Goal: Ask a question

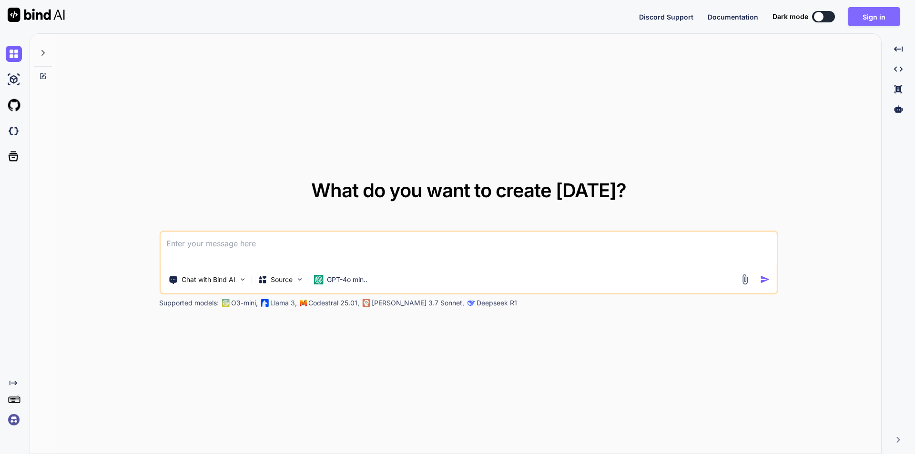
click at [876, 20] on button "Sign in" at bounding box center [873, 16] width 51 height 19
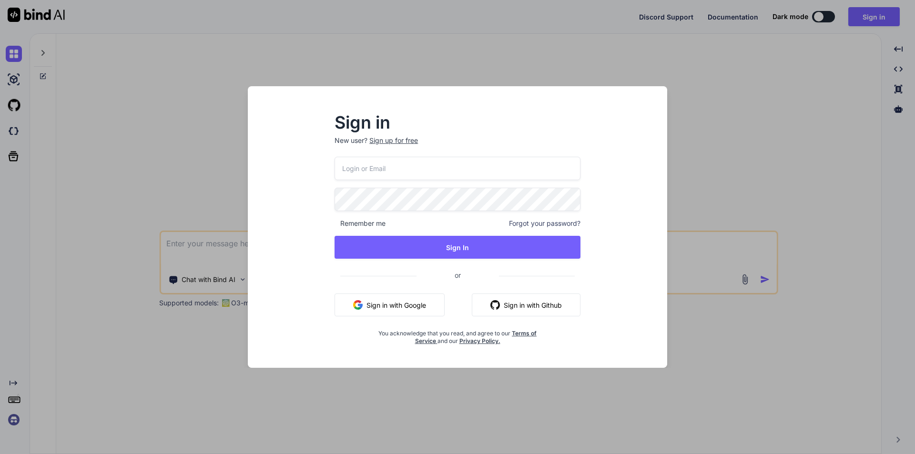
click at [432, 169] on input "email" at bounding box center [458, 168] width 246 height 23
type input "[EMAIL_ADDRESS][DOMAIN_NAME]"
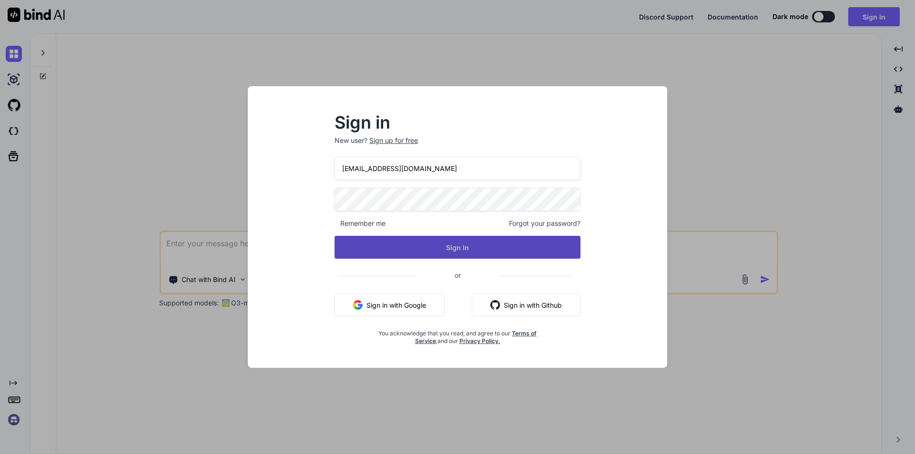
click at [466, 251] on button "Sign In" at bounding box center [458, 247] width 246 height 23
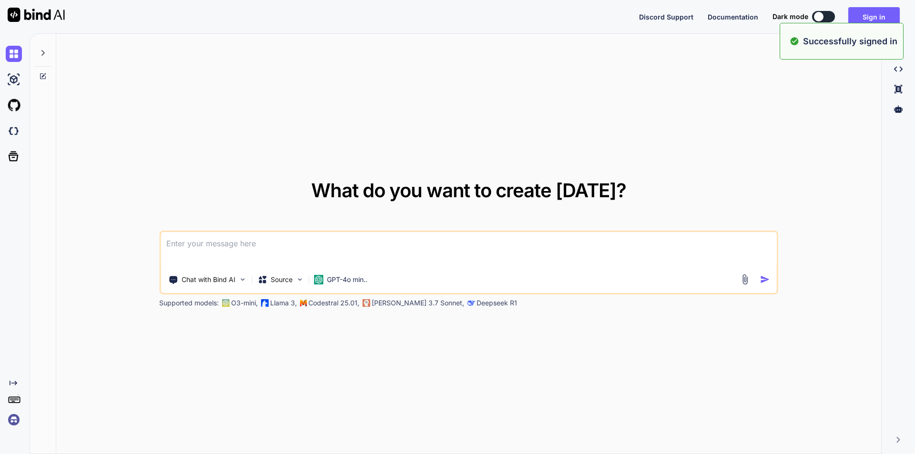
type textarea "x"
click at [871, 15] on button "Sign in" at bounding box center [873, 16] width 51 height 19
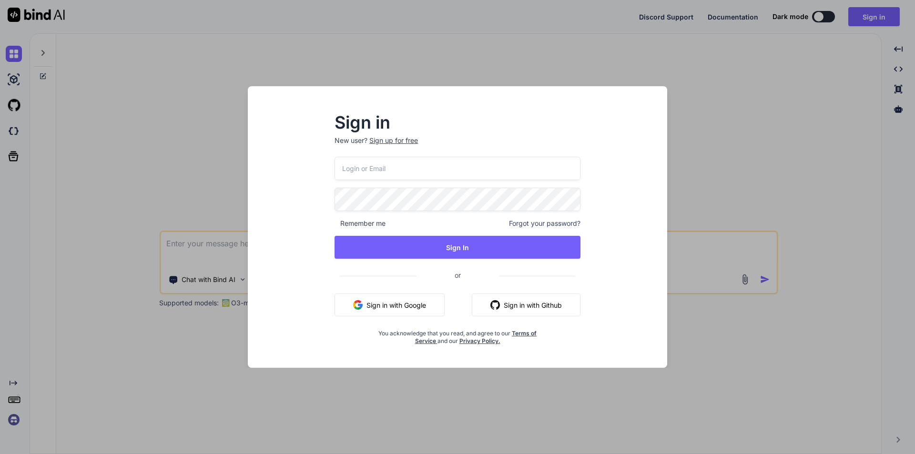
click at [392, 169] on input "email" at bounding box center [458, 168] width 246 height 23
type input "[EMAIL_ADDRESS][DOMAIN_NAME]"
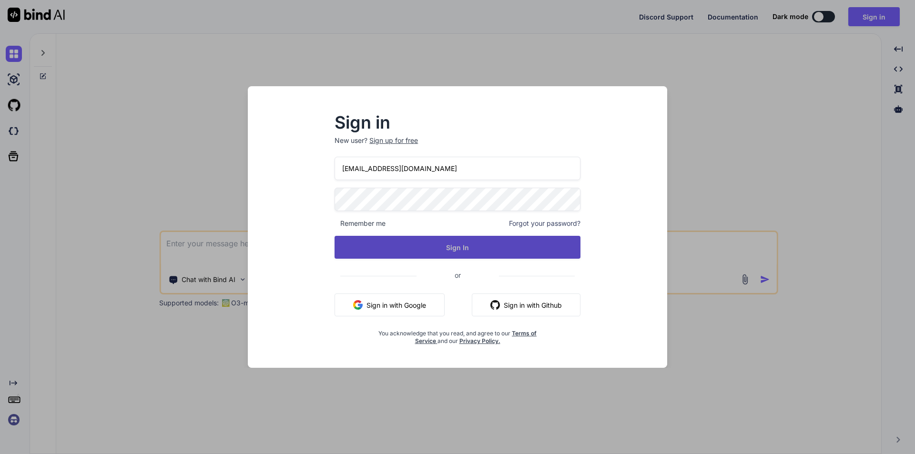
click at [443, 244] on button "Sign In" at bounding box center [458, 247] width 246 height 23
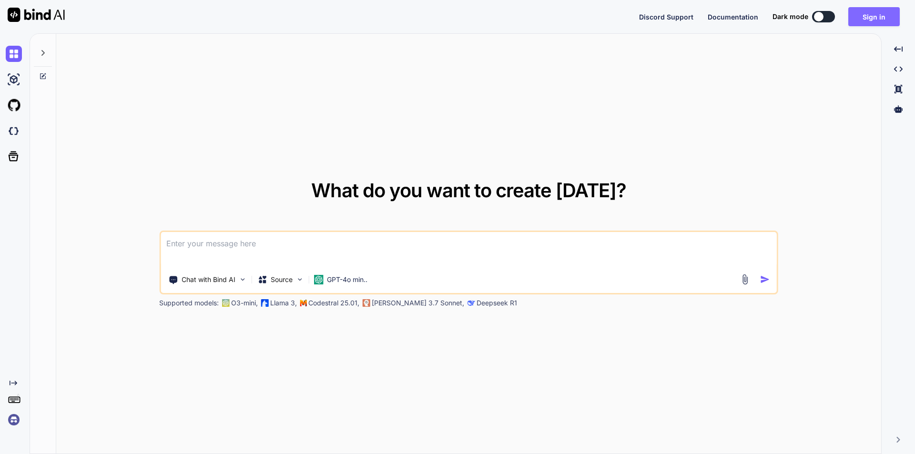
click at [872, 18] on button "Sign in" at bounding box center [873, 16] width 51 height 19
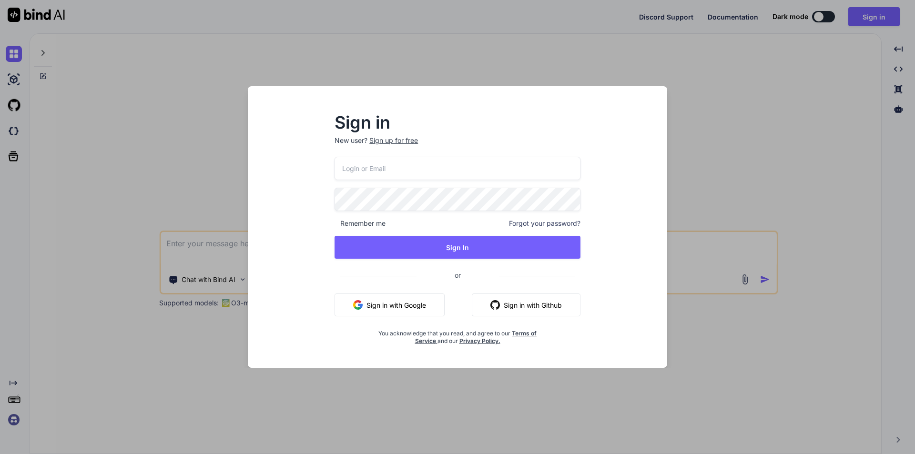
click at [376, 172] on input "email" at bounding box center [458, 168] width 246 height 23
type input "[EMAIL_ADDRESS][DOMAIN_NAME]"
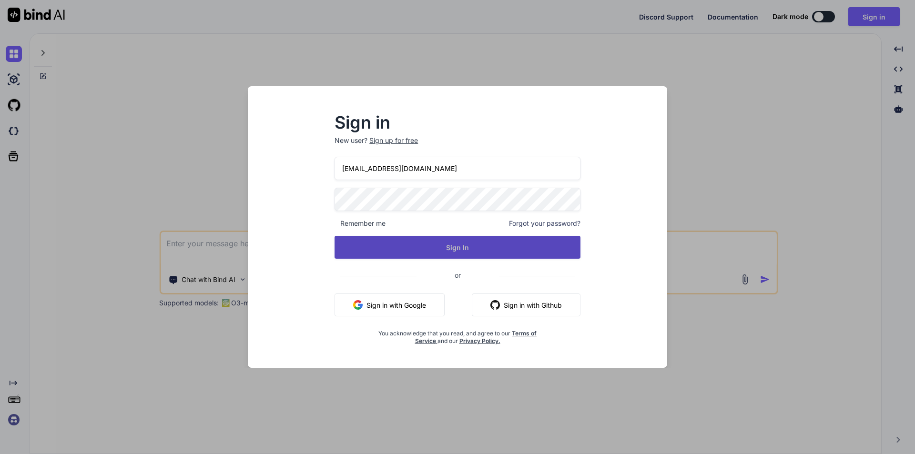
click at [467, 246] on button "Sign In" at bounding box center [458, 247] width 246 height 23
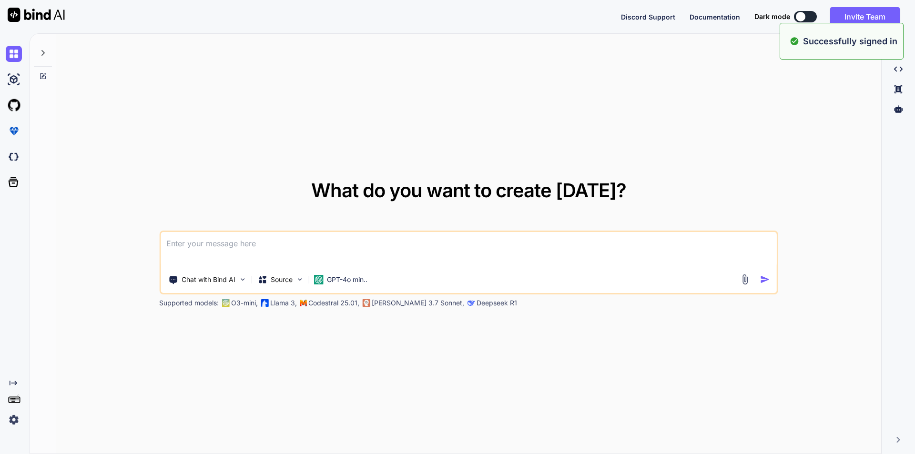
click at [805, 111] on div "What do you want to create [DATE]? Chat with Bind AI Source GPT-4o min.. Suppor…" at bounding box center [468, 244] width 825 height 421
click at [274, 256] on textarea at bounding box center [469, 249] width 616 height 35
type textarea "x"
paste textarea "// Controller code public function storeUpdateSiteDesigner(Request $request) { …"
type textarea "// Controller code public function storeUpdateSiteDesigner(Request $request) { …"
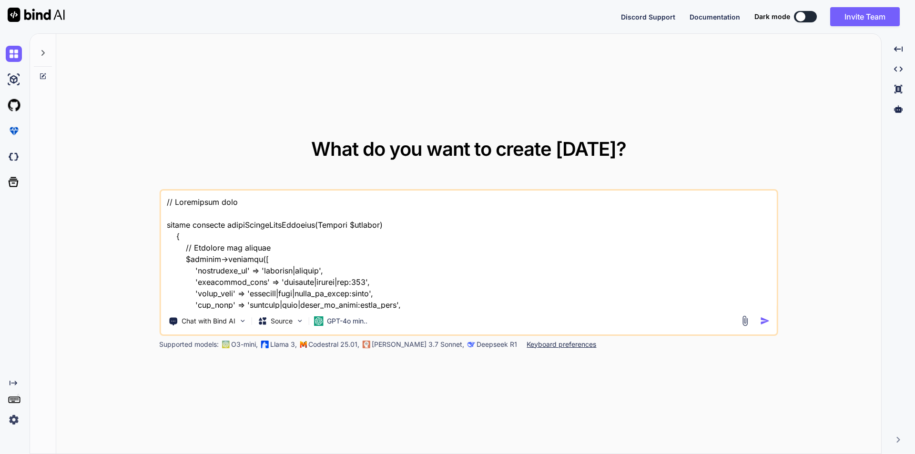
scroll to position [2163, 0]
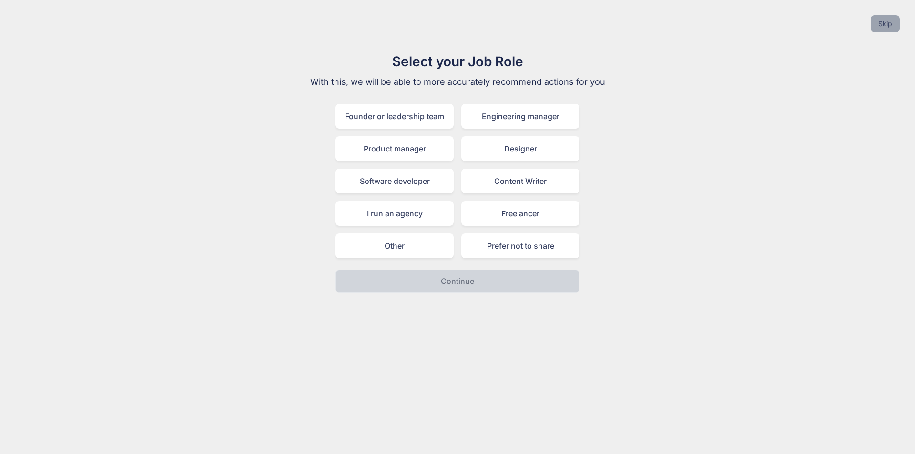
click at [885, 16] on button "Skip" at bounding box center [885, 23] width 29 height 17
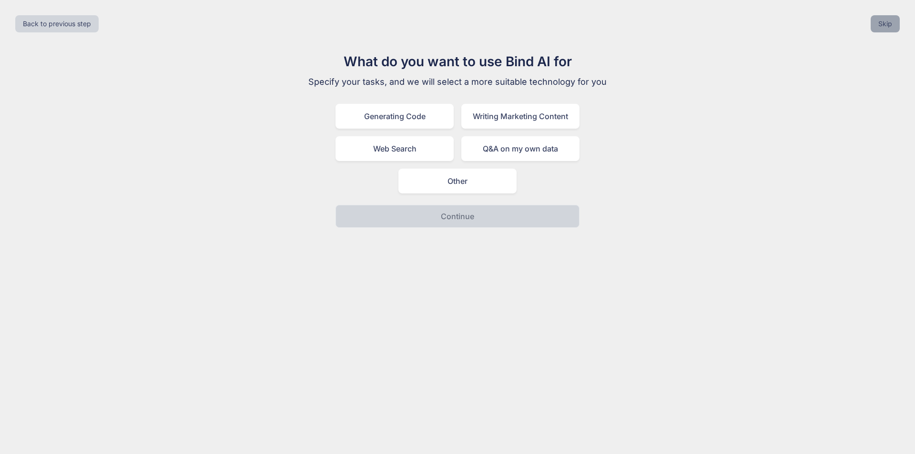
click at [886, 27] on button "Skip" at bounding box center [885, 23] width 29 height 17
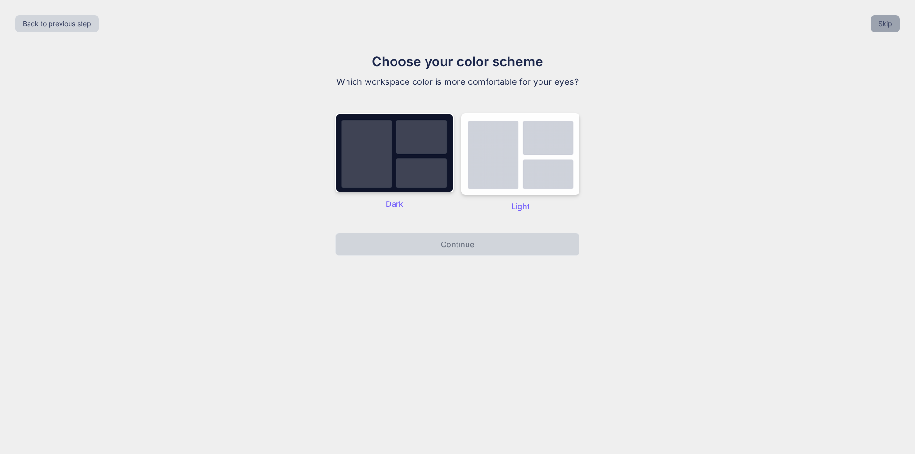
click at [886, 27] on button "Skip" at bounding box center [885, 23] width 29 height 17
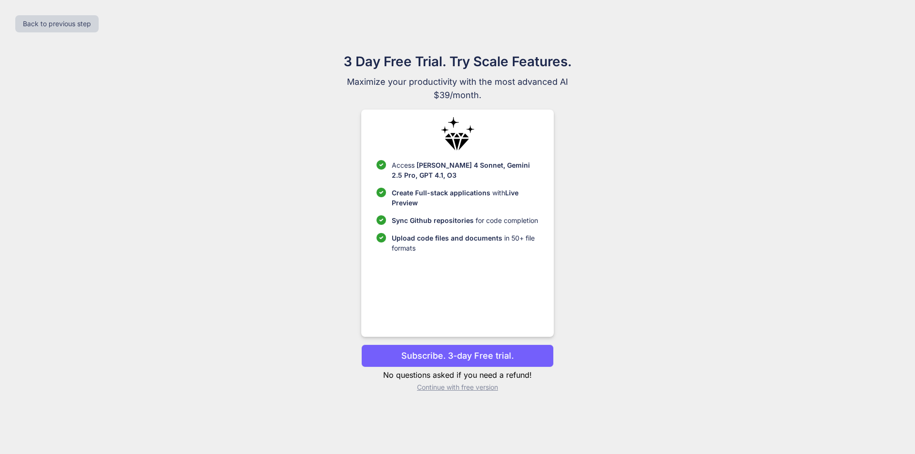
click at [430, 388] on p "Continue with free version" at bounding box center [457, 388] width 192 height 10
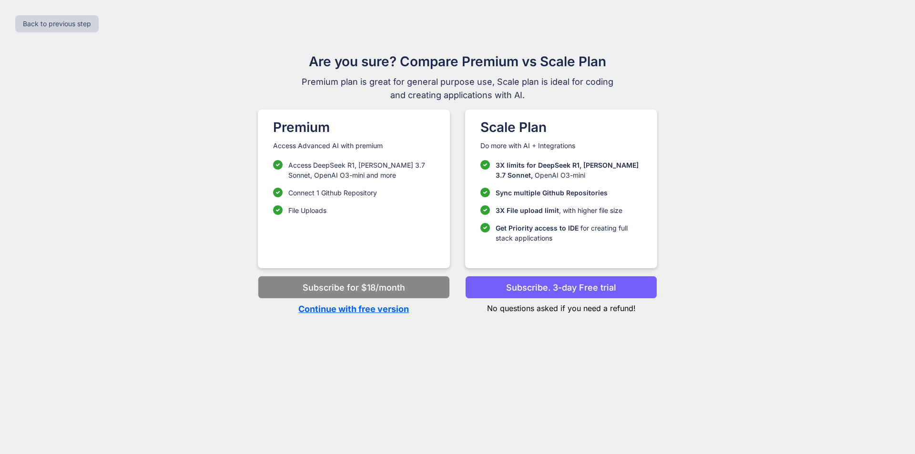
click at [367, 310] on p "Continue with free version" at bounding box center [354, 309] width 192 height 13
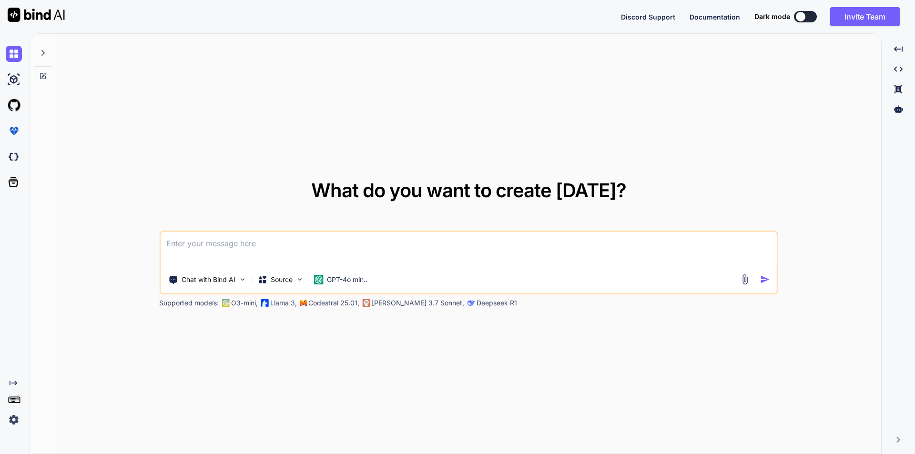
click at [305, 253] on textarea at bounding box center [469, 249] width 616 height 35
type textarea "x"
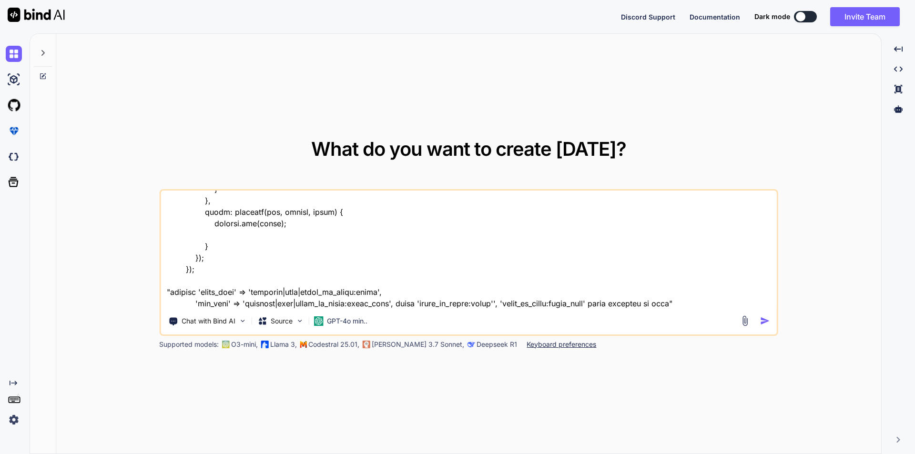
type textarea "// Controller code public function storeUpdateSiteDesigner(Request $request) { …"
click at [762, 324] on img "button" at bounding box center [765, 321] width 10 height 10
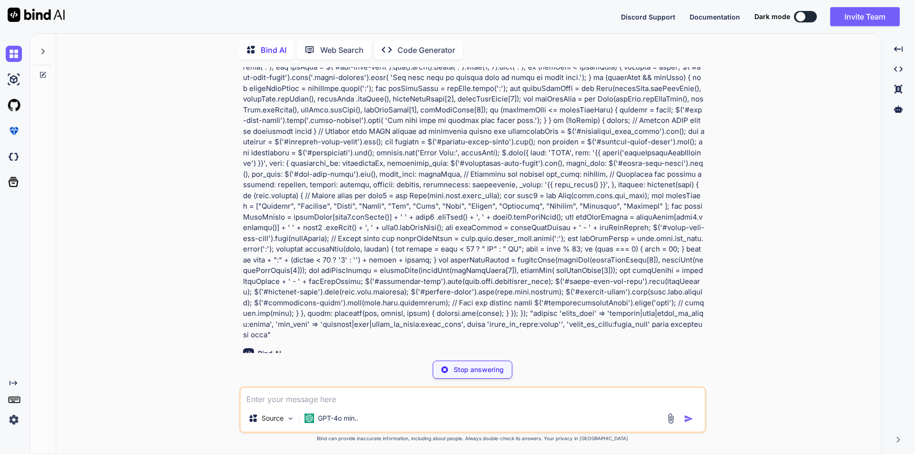
scroll to position [254, 0]
type textarea "x"
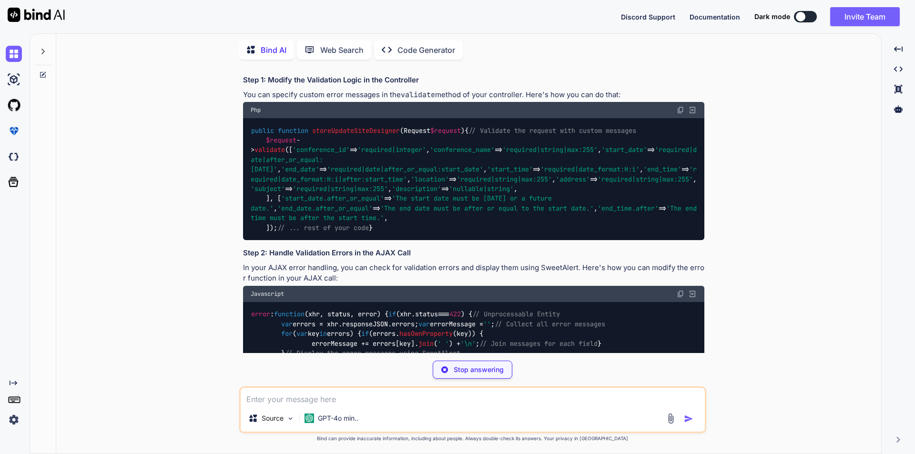
scroll to position [641, 0]
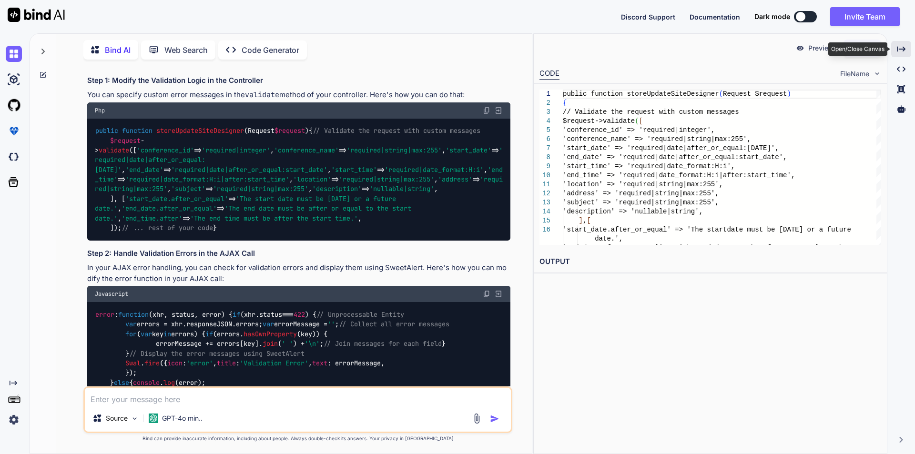
click at [896, 49] on div "Created with Pixso." at bounding box center [901, 49] width 20 height 16
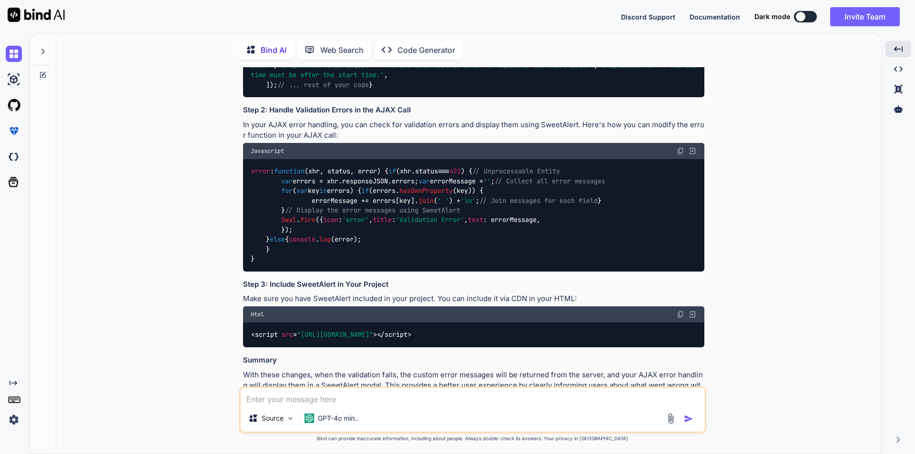
scroll to position [963, 0]
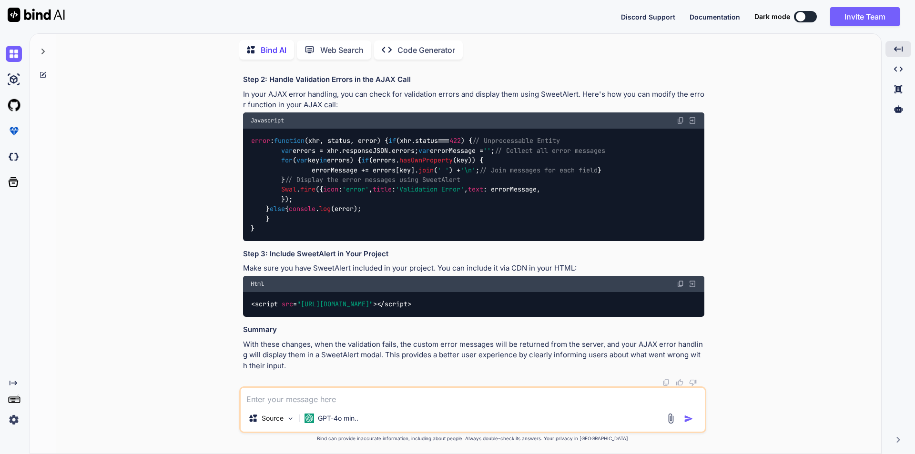
click at [325, 398] on textarea at bounding box center [473, 396] width 464 height 17
type textarea "give me complete updated code"
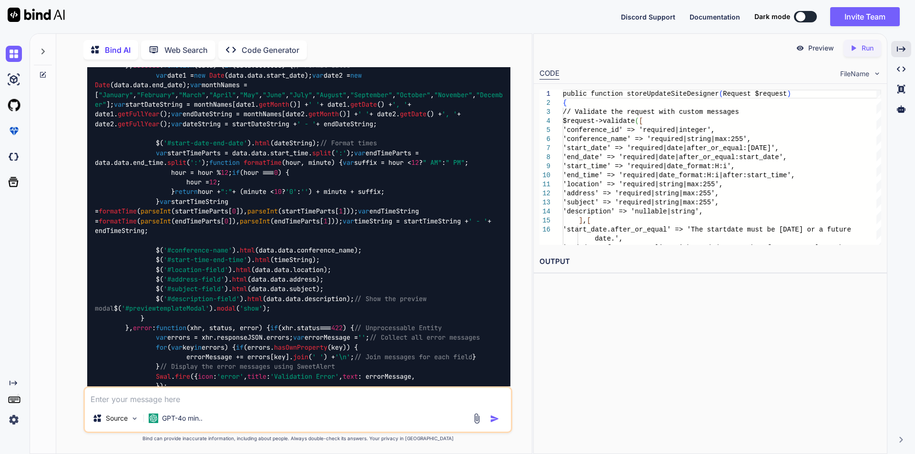
scroll to position [1975, 0]
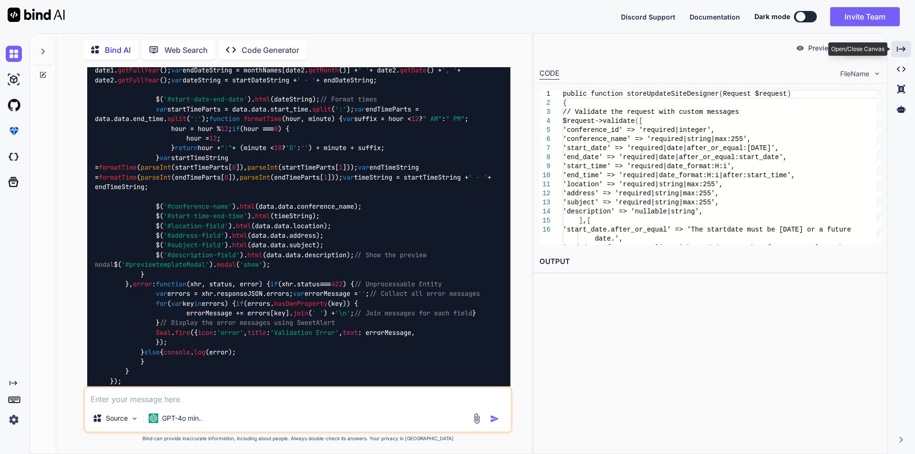
click at [900, 51] on icon "Created with Pixso." at bounding box center [901, 49] width 9 height 9
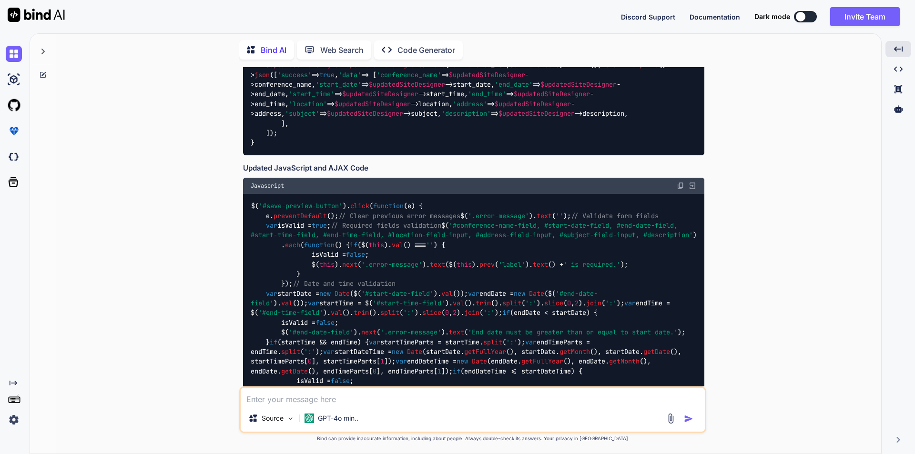
scroll to position [1349, 0]
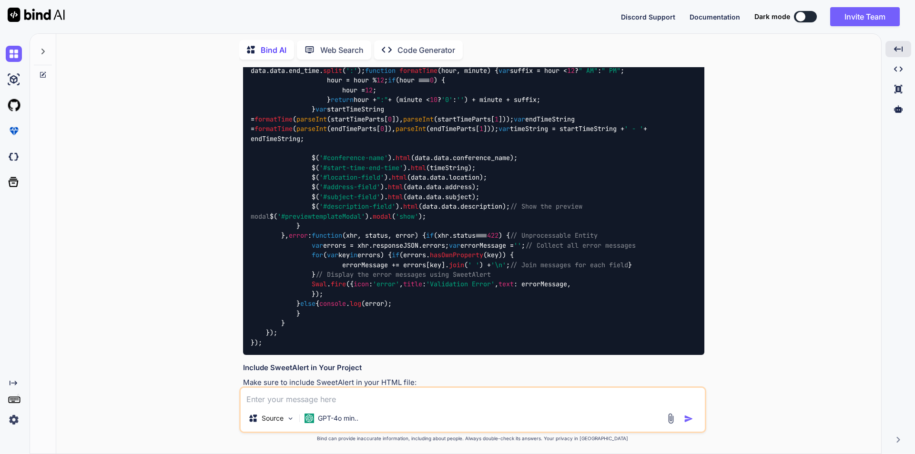
scroll to position [1873, 0]
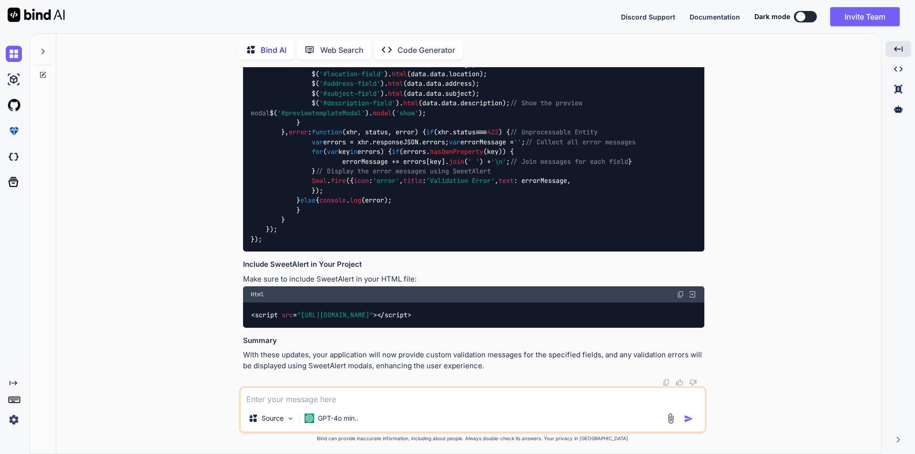
scroll to position [2302, 0]
drag, startPoint x: 356, startPoint y: 137, endPoint x: 429, endPoint y: 137, distance: 72.9
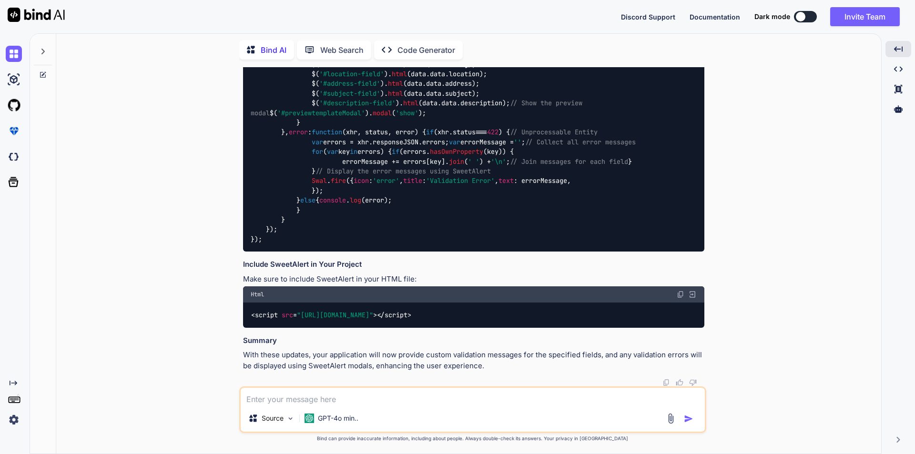
copy span "conference_id_field"
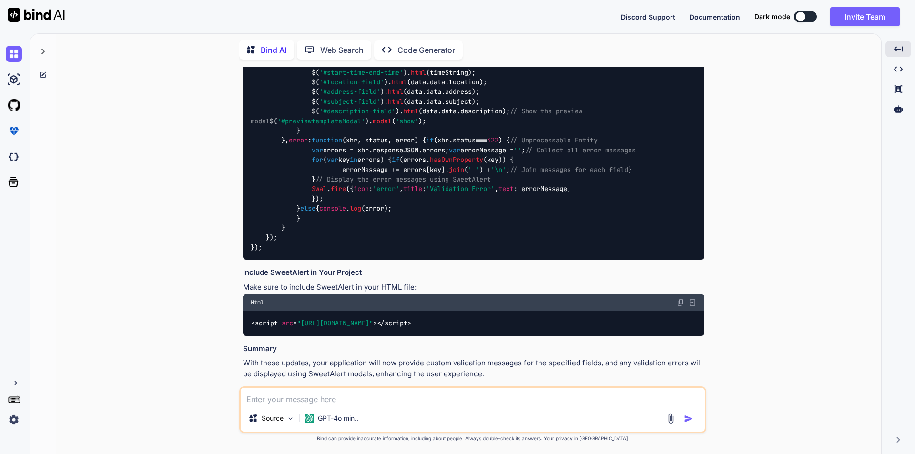
scroll to position [1921, 0]
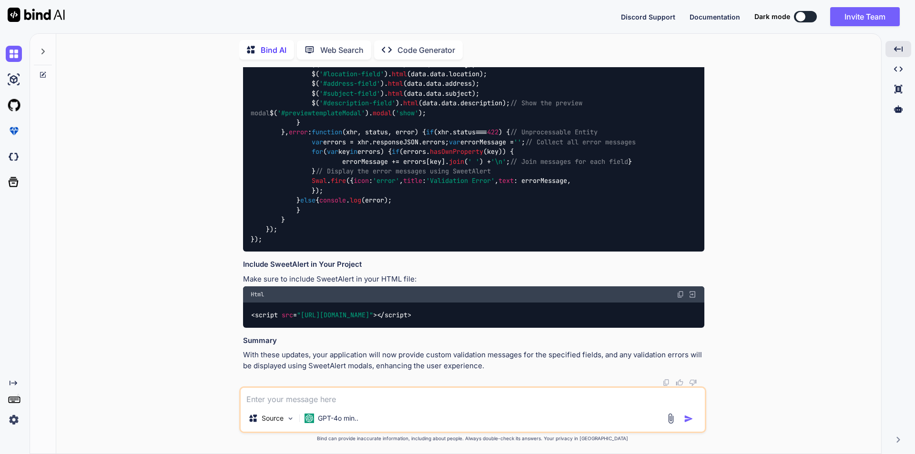
scroll to position [2493, 0]
click at [338, 394] on textarea at bounding box center [473, 396] width 464 height 17
paste textarea "The conference id field is required."
type textarea "why am i getting error as: The conference id field is required."
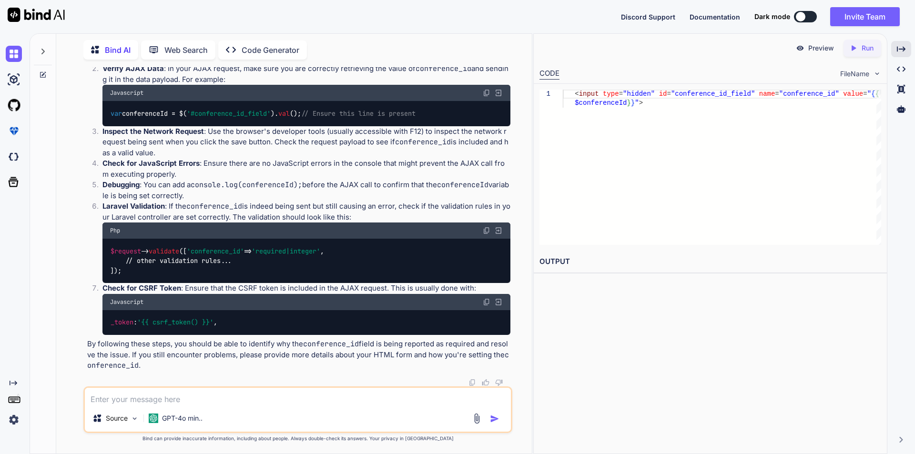
scroll to position [3449, 0]
click at [901, 51] on icon "Created with Pixso." at bounding box center [901, 49] width 9 height 9
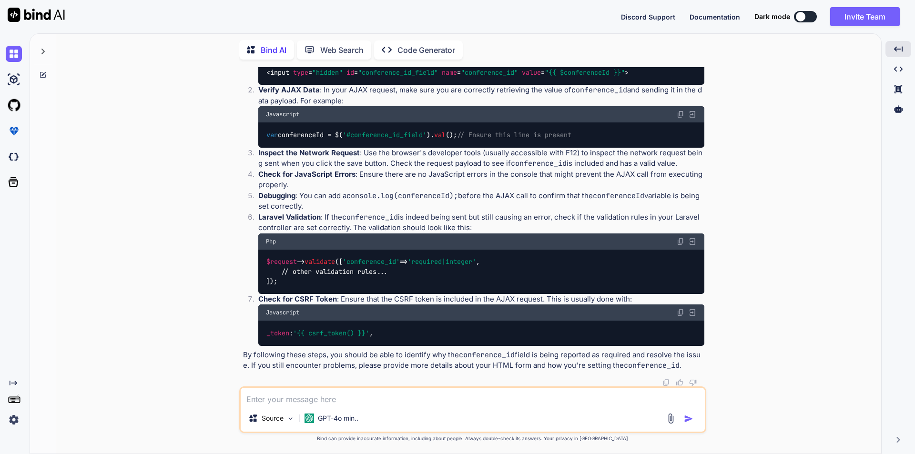
scroll to position [3414, 0]
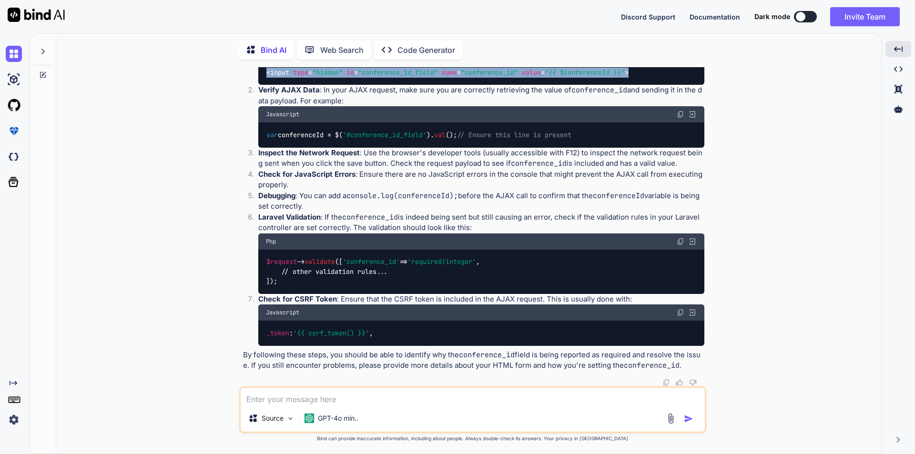
drag, startPoint x: 650, startPoint y: 320, endPoint x: 265, endPoint y: 321, distance: 384.6
click at [265, 85] on div "< input type = "hidden" id = "conference_id_field" name = "conference_id" value…" at bounding box center [481, 72] width 446 height 25
copy span "< input type = "hidden" id = "conference_id_field" name = "conference_id" value…"
